Goal: Use online tool/utility: Utilize a website feature to perform a specific function

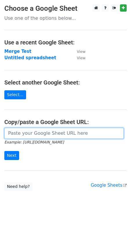
click at [43, 137] on input "url" at bounding box center [64, 133] width 120 height 11
paste input "https://docs.google.com/spreadsheets/d/10iTuGls1gHeCuw69yuG7fCODGCBSxIIVtMl-JC0…"
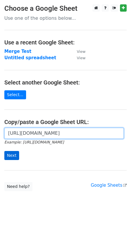
type input "https://docs.google.com/spreadsheets/d/10iTuGls1gHeCuw69yuG7fCODGCBSxIIVtMl-JC0…"
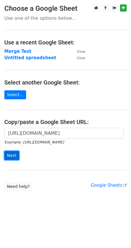
click at [12, 155] on input "Next" at bounding box center [11, 155] width 15 height 9
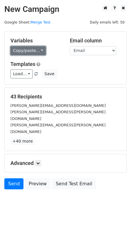
click at [35, 49] on link "Copy/paste..." at bounding box center [27, 50] width 35 height 9
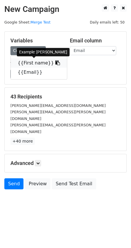
click at [33, 60] on link "{{First name}}" at bounding box center [39, 62] width 56 height 9
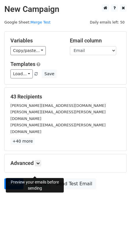
click at [39, 179] on link "Preview" at bounding box center [38, 184] width 26 height 11
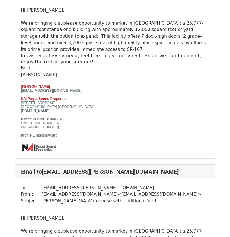
scroll to position [1221, 0]
